Goal: Task Accomplishment & Management: Manage account settings

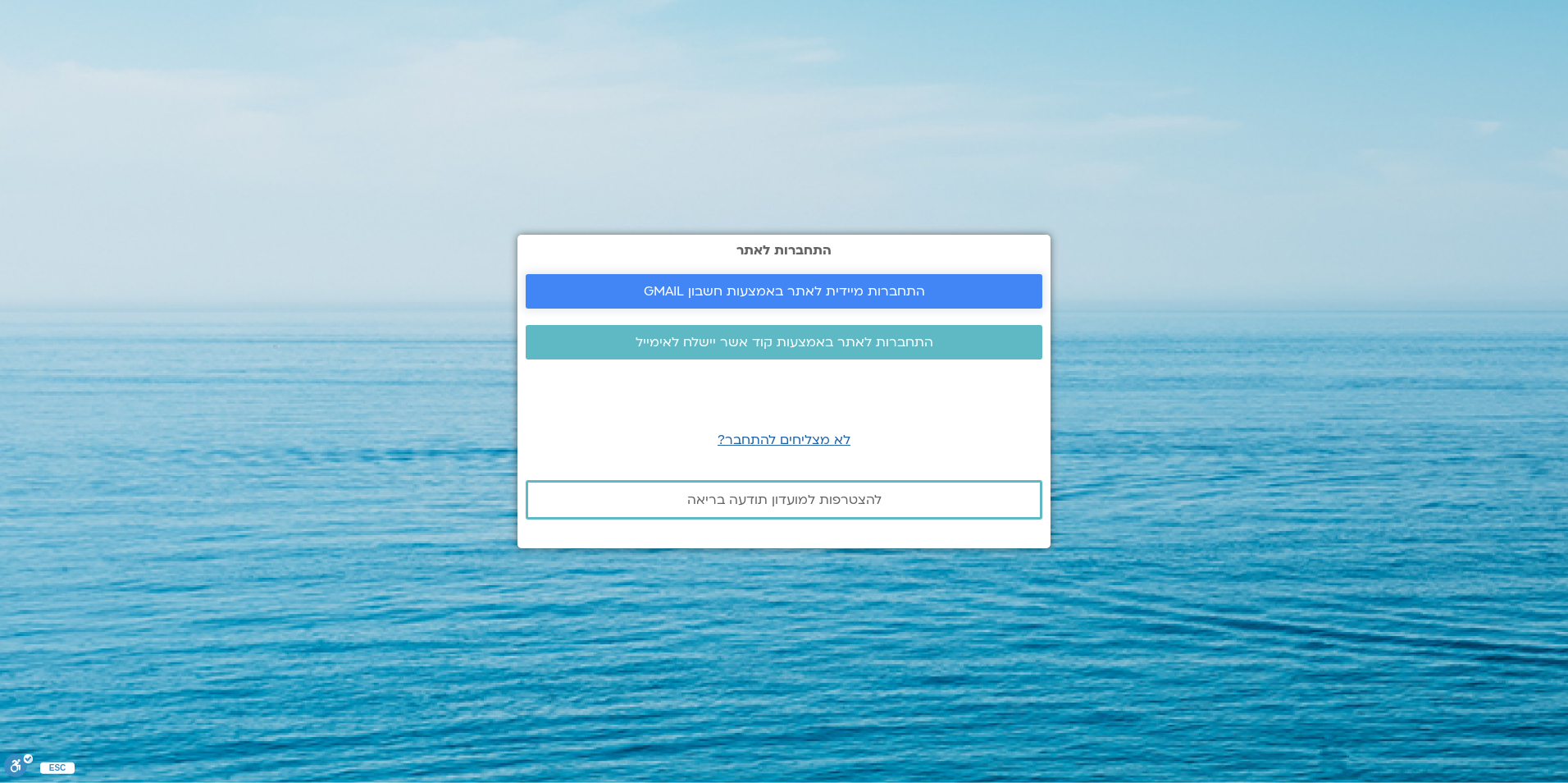
click at [799, 286] on span "התחברות מיידית לאתר באמצעות חשבון GMAIL" at bounding box center [784, 291] width 282 height 15
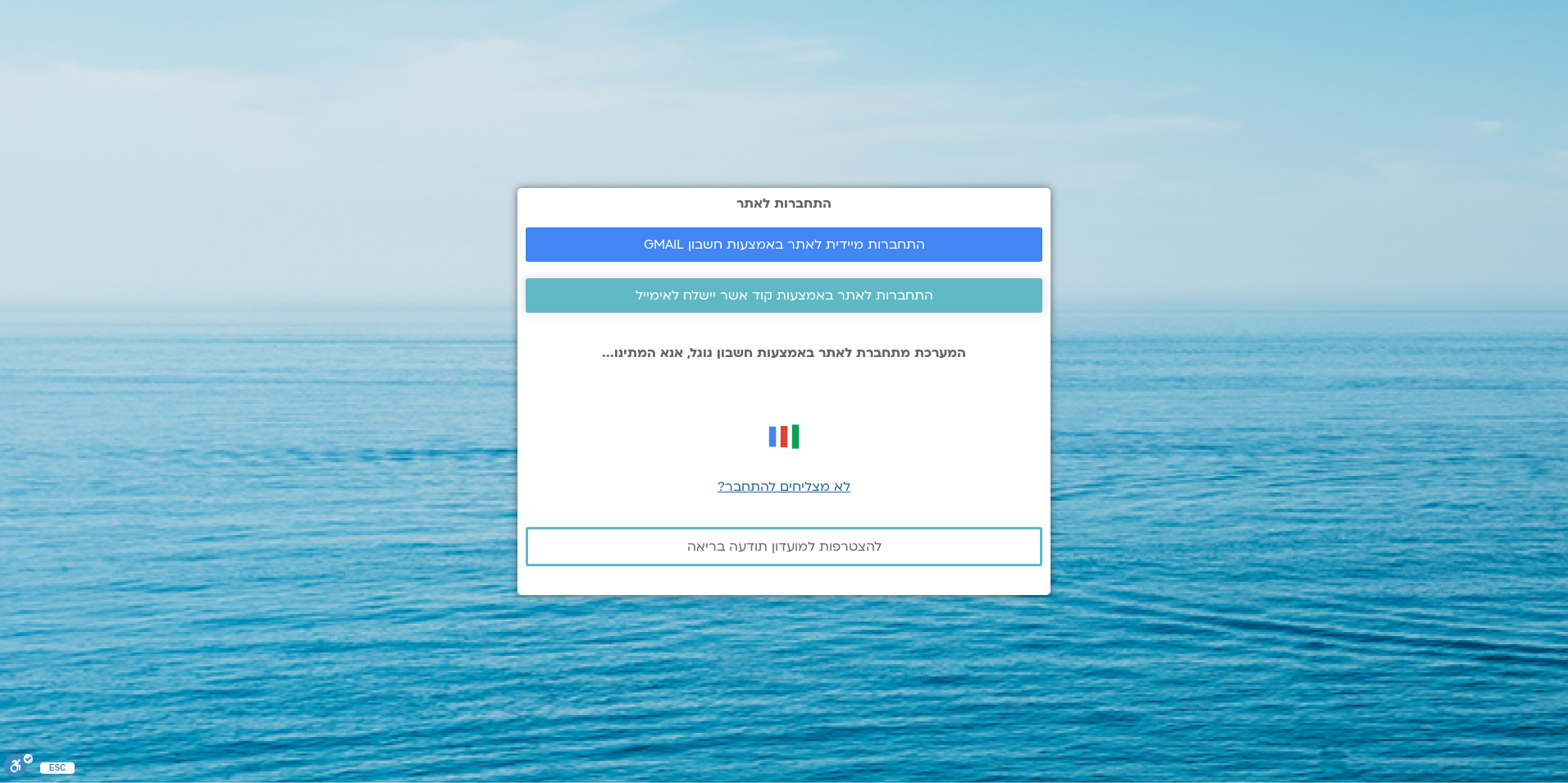
click at [822, 303] on span "התחברות לאתר באמצעות קוד אשר יישלח לאימייל" at bounding box center [784, 294] width 298 height 15
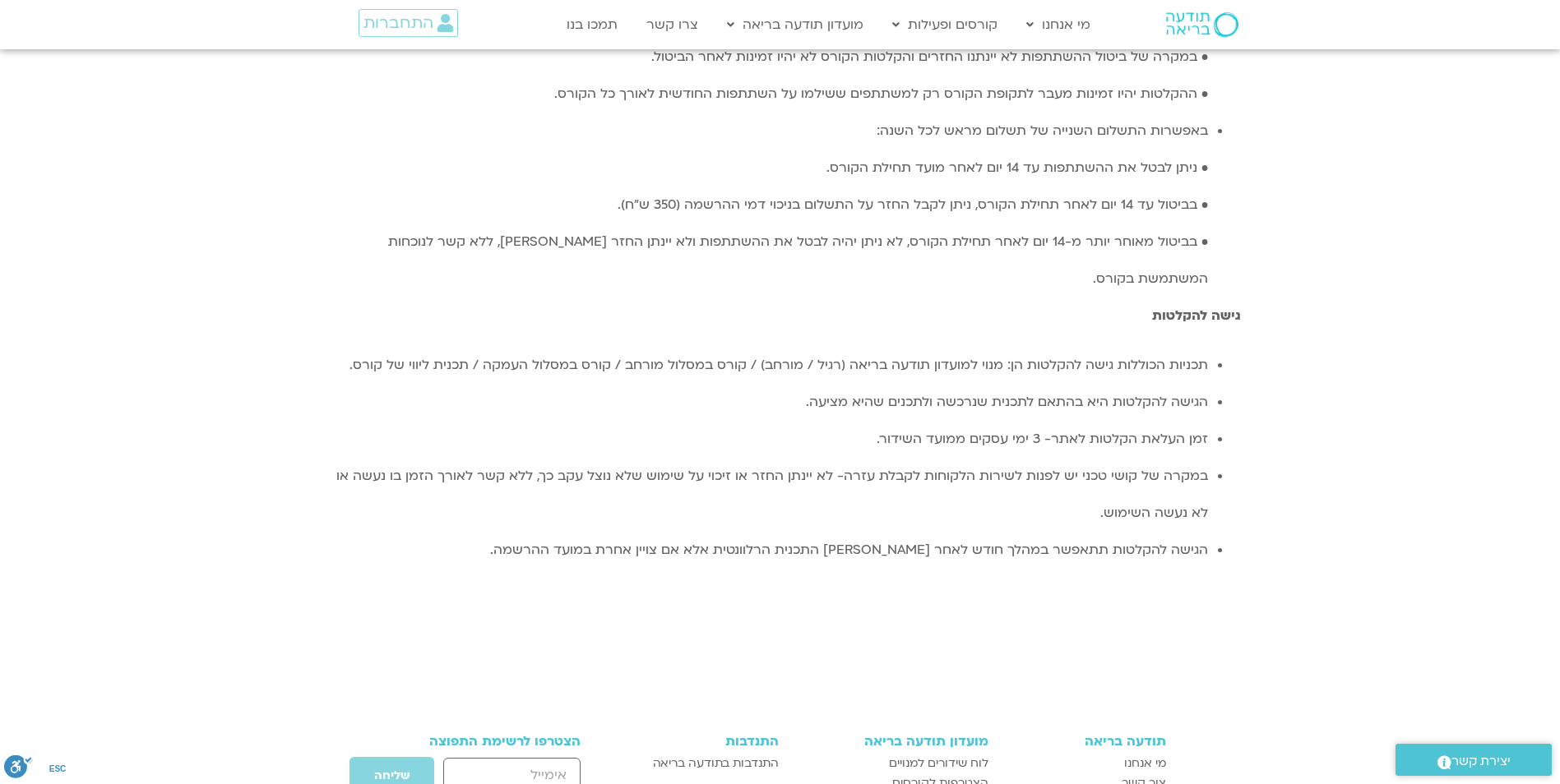
scroll to position [4887, 0]
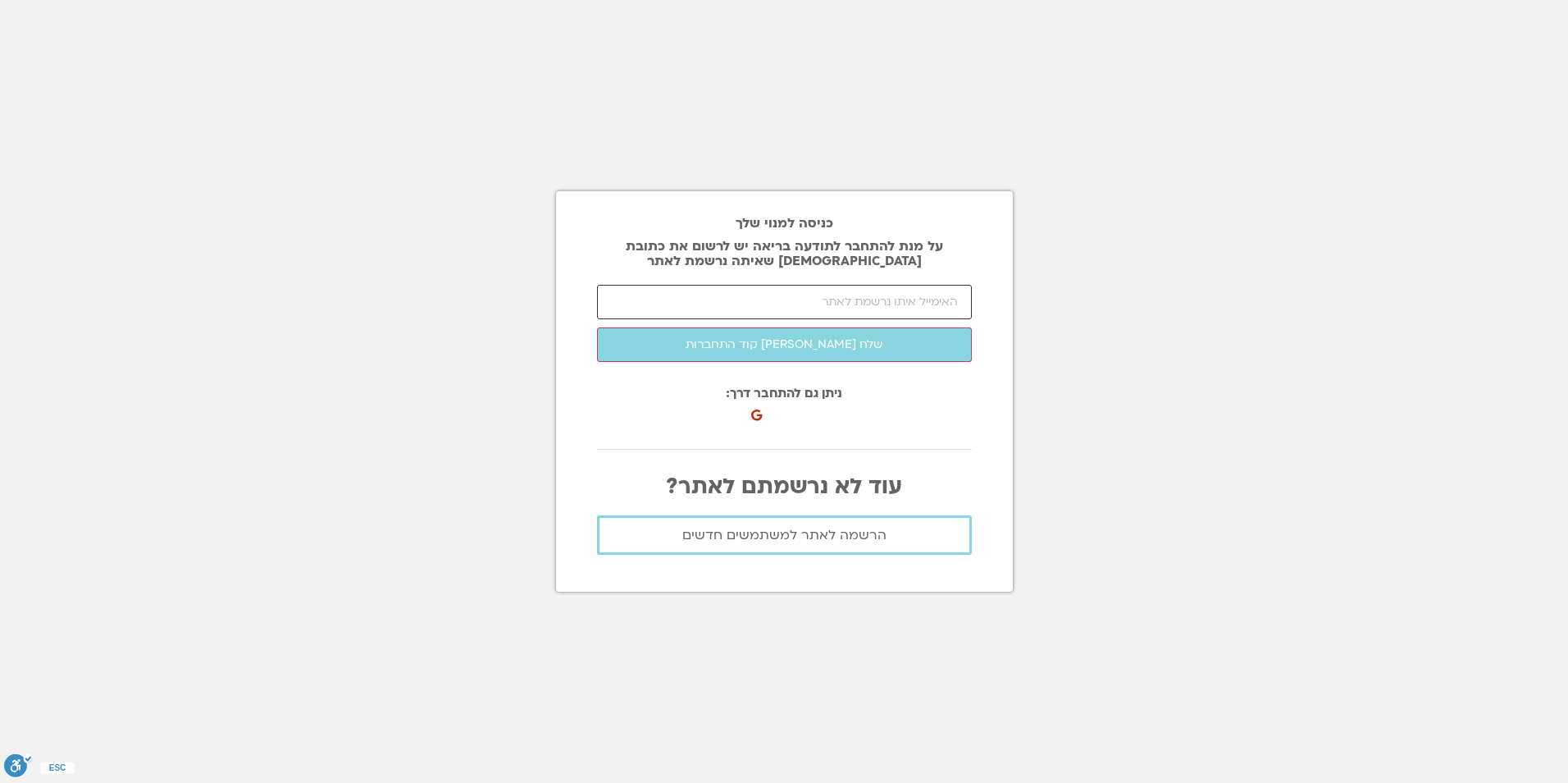
drag, startPoint x: 0, startPoint y: 0, endPoint x: 822, endPoint y: 303, distance: 876.1
click at [822, 303] on input "email" at bounding box center [784, 301] width 375 height 34
type input "rivkagortler@gmail.com"
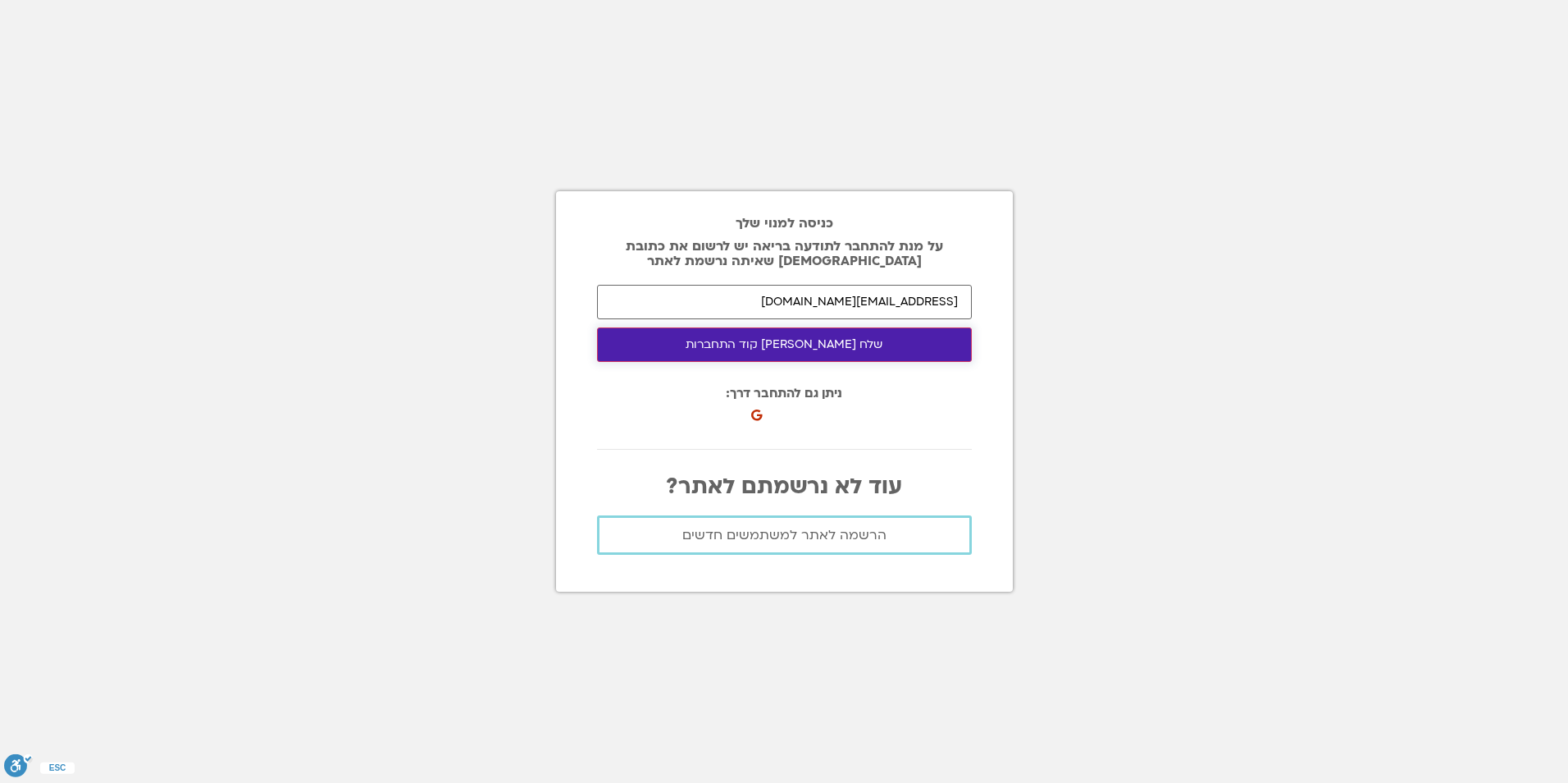
click at [814, 350] on button "שלח לי קוד התחברות" at bounding box center [784, 344] width 375 height 34
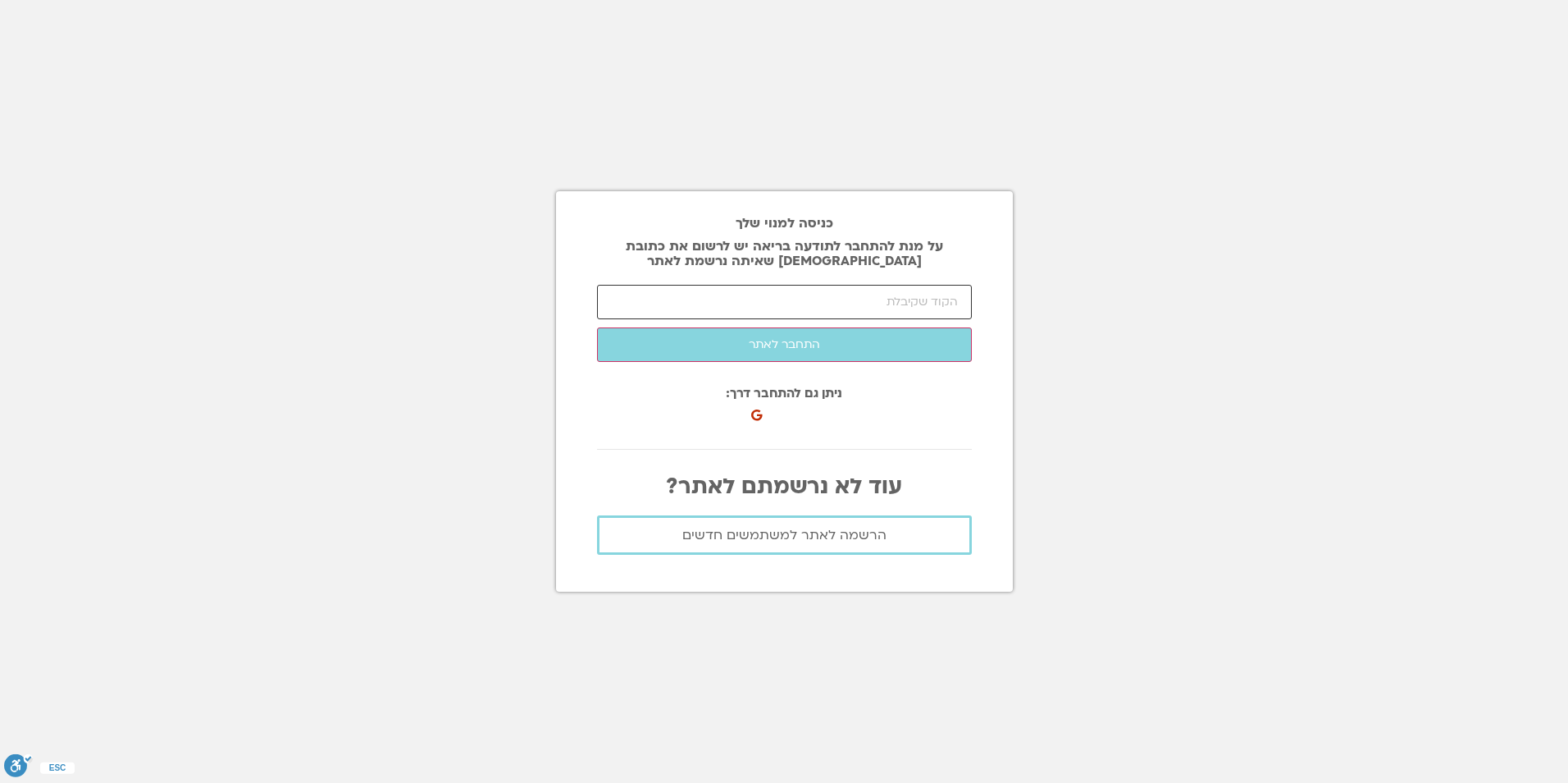
click at [748, 297] on input "number" at bounding box center [784, 301] width 375 height 34
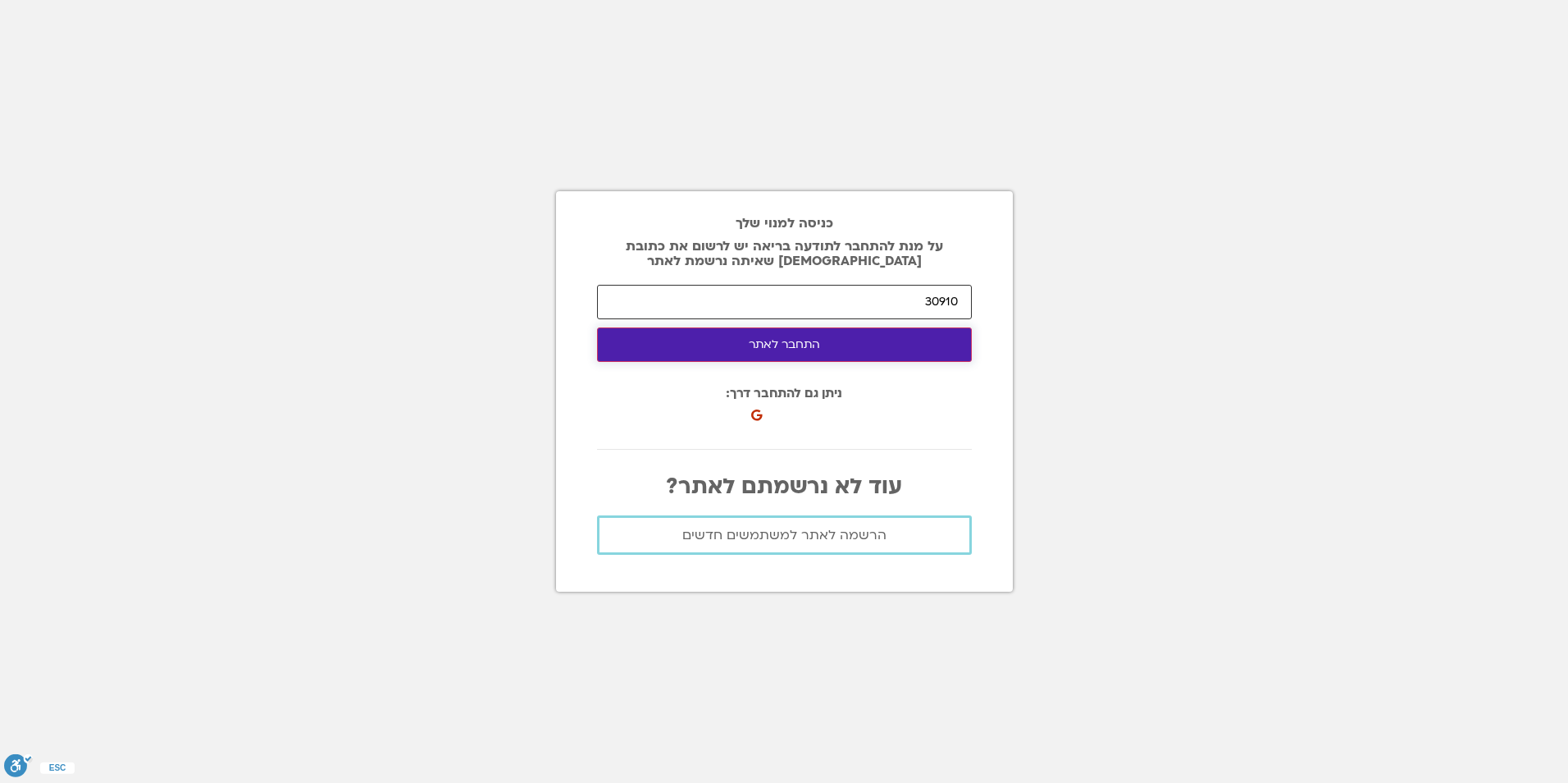
type input "30910"
click at [755, 336] on button "התחבר לאתר" at bounding box center [784, 344] width 375 height 34
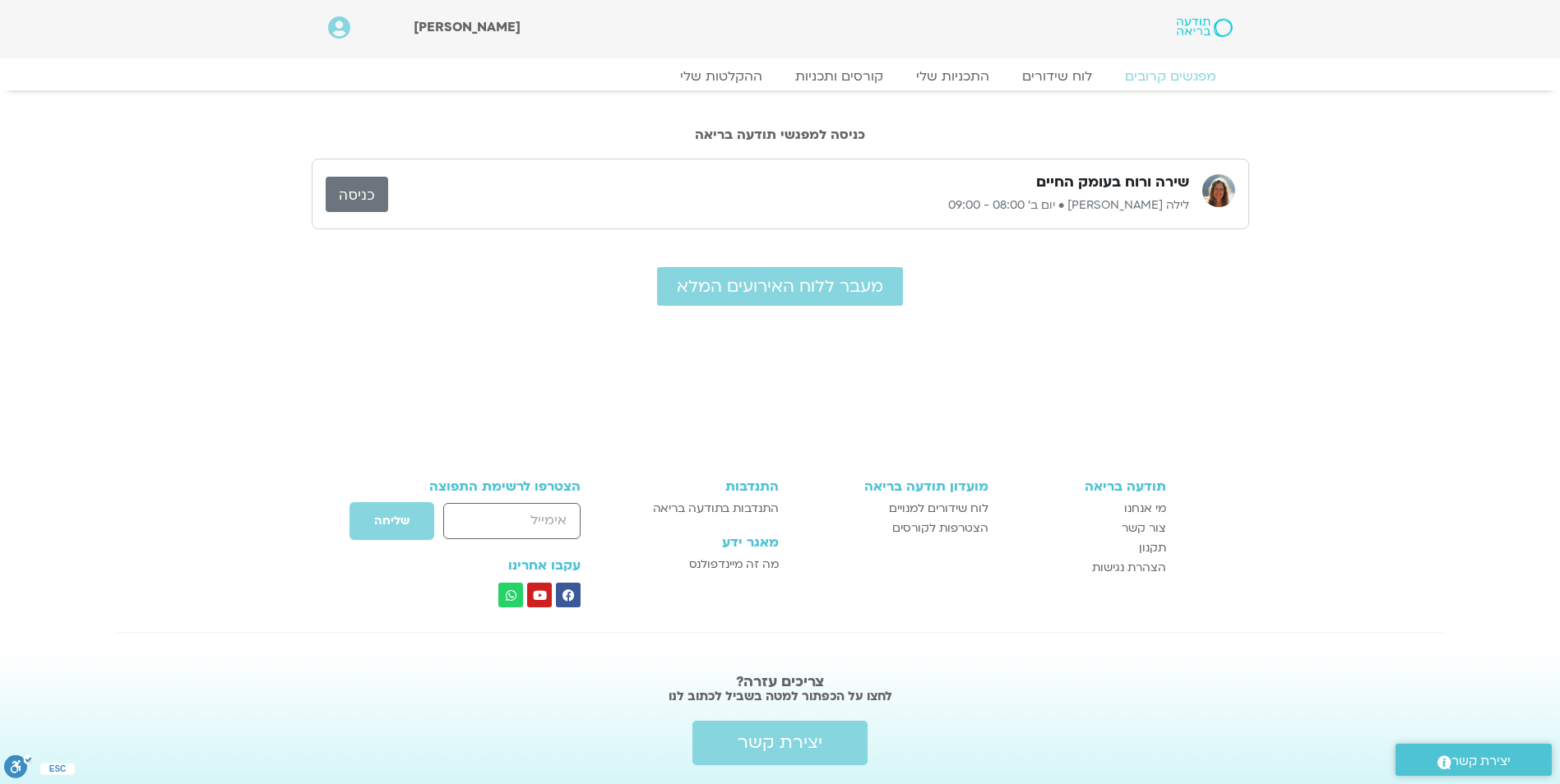
click at [356, 194] on link "כניסה" at bounding box center [357, 194] width 63 height 35
